Goal: Navigation & Orientation: Go to known website

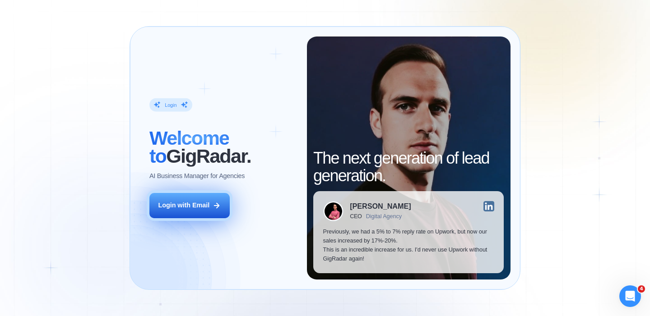
click at [190, 208] on div "Login with Email" at bounding box center [183, 205] width 51 height 9
click at [176, 209] on div "Login with Email" at bounding box center [183, 205] width 51 height 9
